Goal: Task Accomplishment & Management: Use online tool/utility

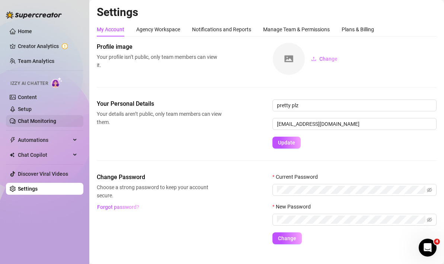
click at [29, 121] on link "Chat Monitoring" at bounding box center [37, 121] width 38 height 6
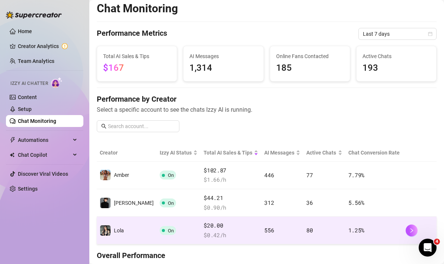
scroll to position [1, 0]
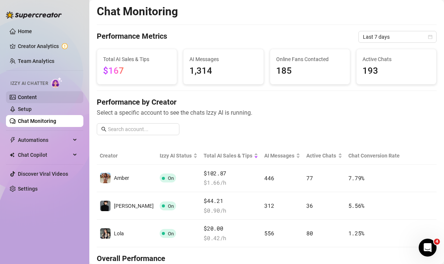
click at [26, 107] on link "Setup" at bounding box center [25, 109] width 14 height 6
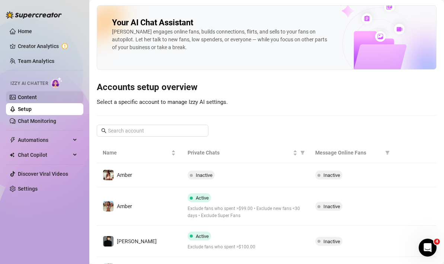
click at [24, 96] on link "Content" at bounding box center [27, 97] width 19 height 6
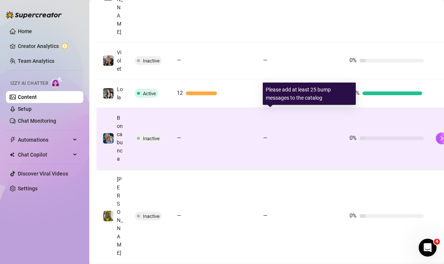
scroll to position [199, 0]
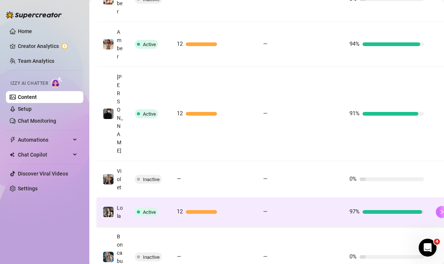
click at [437, 206] on button "button" at bounding box center [442, 212] width 12 height 12
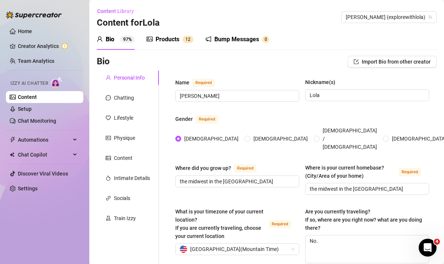
radio input "true"
type input "[DATE]"
click at [171, 41] on div "Products" at bounding box center [168, 39] width 24 height 9
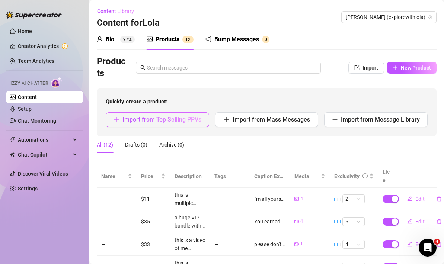
click at [186, 122] on span "Import from Top Selling PPVs" at bounding box center [161, 119] width 79 height 7
type textarea "Type your message here..."
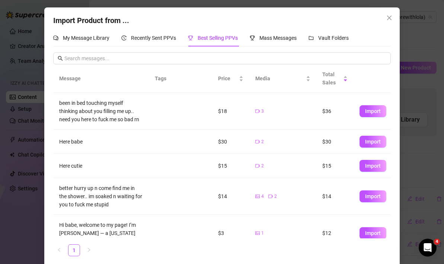
click at [86, 107] on div "been in bed touching myself thinking about you filling me up.. need you here to…" at bounding box center [100, 111] width 83 height 25
click at [161, 42] on div "Recently Sent PPVs" at bounding box center [148, 37] width 55 height 17
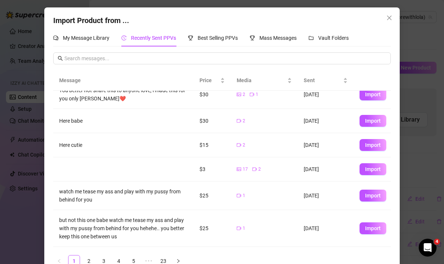
scroll to position [131, 0]
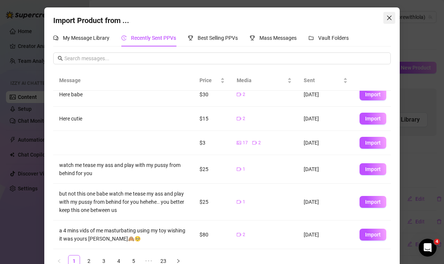
click at [390, 20] on icon "close" at bounding box center [389, 18] width 6 height 6
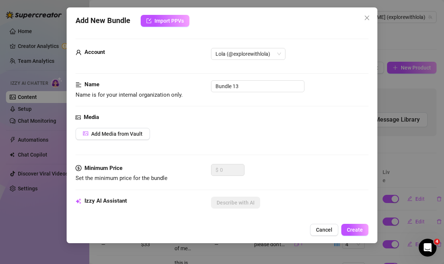
drag, startPoint x: 368, startPoint y: 19, endPoint x: 307, endPoint y: 155, distance: 149.4
click at [368, 19] on icon "close" at bounding box center [367, 18] width 4 height 4
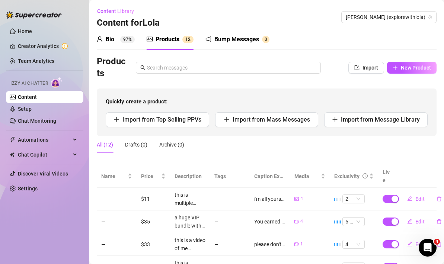
click at [29, 96] on link "Content" at bounding box center [27, 97] width 19 height 6
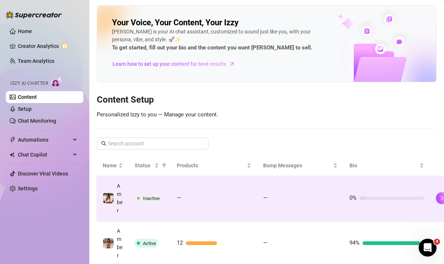
scroll to position [90, 0]
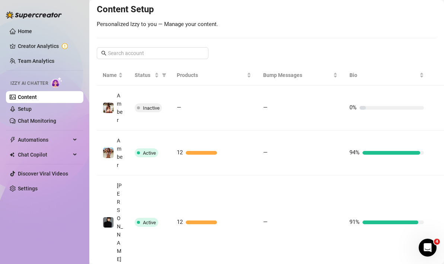
click at [440, 153] on icon "right" at bounding box center [441, 152] width 5 height 5
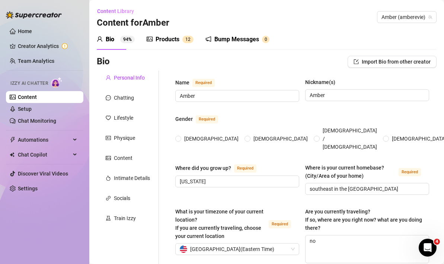
radio input "true"
type input "[DATE]"
click at [162, 39] on div "Products" at bounding box center [168, 39] width 24 height 9
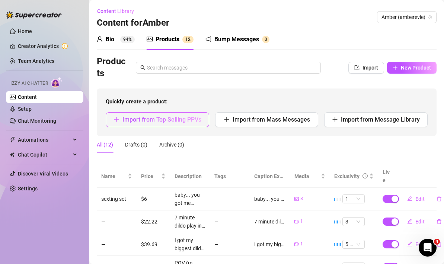
click at [177, 123] on button "Import from Top Selling PPVs" at bounding box center [157, 119] width 103 height 15
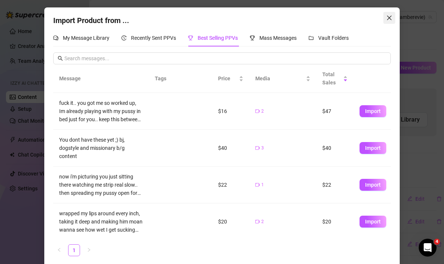
click at [394, 20] on span "Close" at bounding box center [389, 18] width 12 height 6
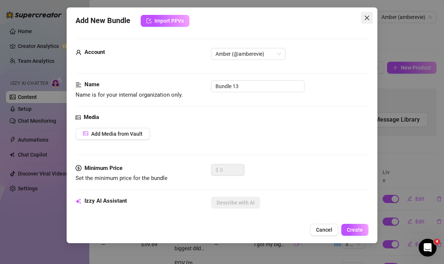
click at [364, 17] on icon "close" at bounding box center [367, 18] width 6 height 6
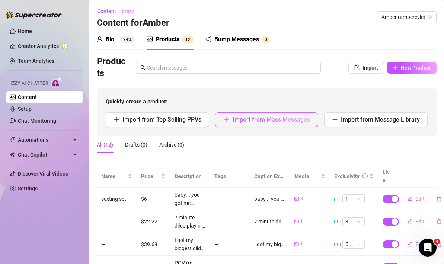
click at [239, 119] on span "Import from Mass Messages" at bounding box center [271, 119] width 77 height 7
type textarea "Type your message here..."
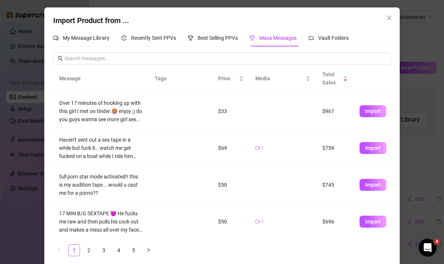
scroll to position [17, 0]
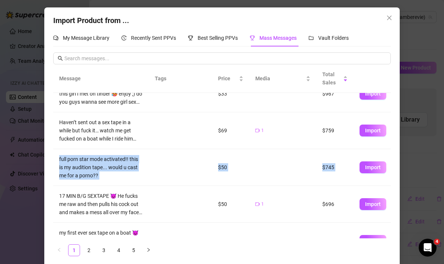
drag, startPoint x: 60, startPoint y: 159, endPoint x: 135, endPoint y: 190, distance: 81.4
click at [135, 190] on tbody "Over 17 minutes of hooking up with this girl I met on tinder 🥵 enjoy ;) do you …" at bounding box center [221, 260] width 337 height 368
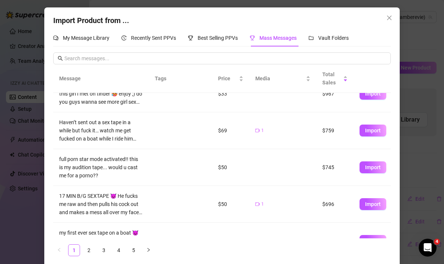
click at [106, 175] on div "full porn star mode activated!! this is my audition tape... would u cast me for…" at bounding box center [100, 167] width 83 height 25
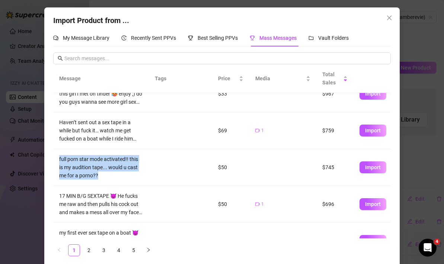
drag, startPoint x: 98, startPoint y: 175, endPoint x: 58, endPoint y: 159, distance: 43.3
click at [58, 159] on td "full porn star mode activated!! this is my audition tape... would u cast me for…" at bounding box center [100, 167] width 95 height 37
copy div "full porn star mode activated!! this is my audition tape... would u cast me for…"
